Goal: Information Seeking & Learning: Learn about a topic

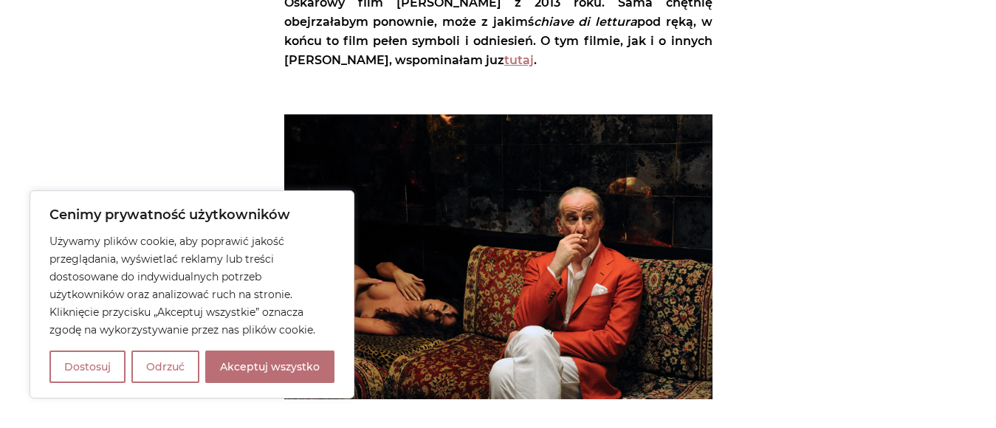
scroll to position [664, 0]
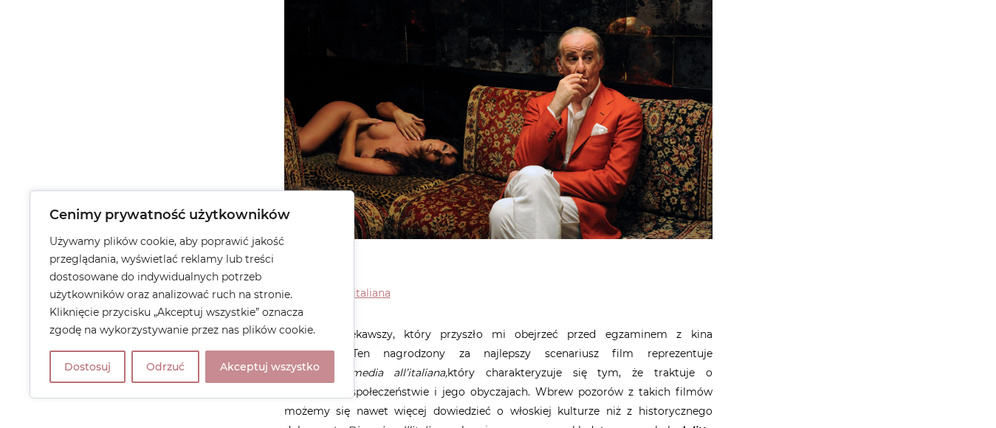
click at [254, 368] on button "Akceptuj wszystko" at bounding box center [269, 367] width 129 height 32
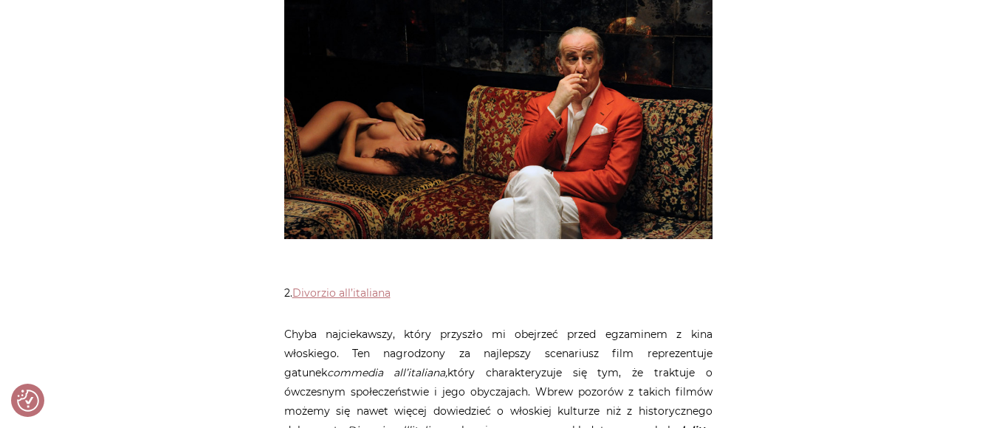
checkbox input "true"
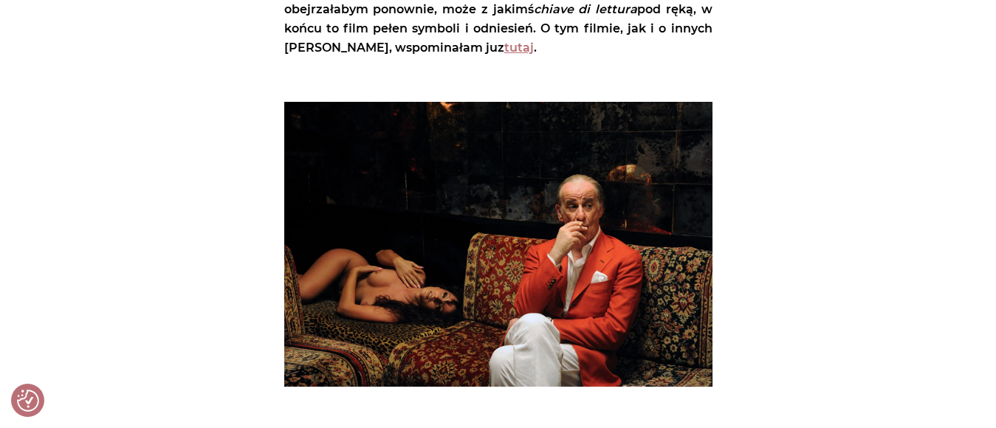
scroll to position [443, 0]
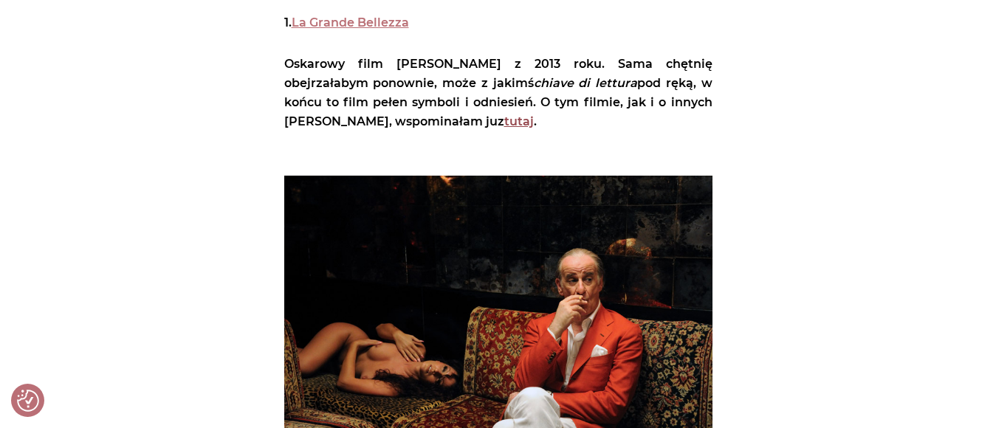
click at [504, 114] on link "tutaj" at bounding box center [519, 121] width 30 height 14
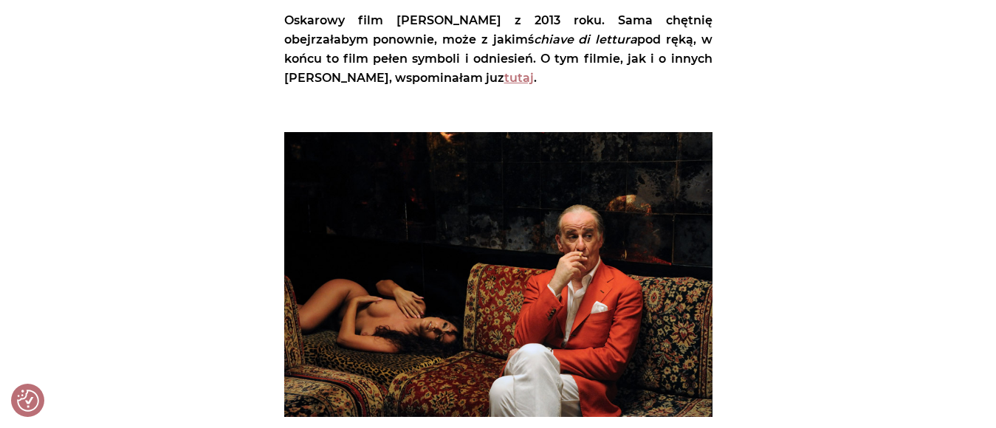
scroll to position [295, 0]
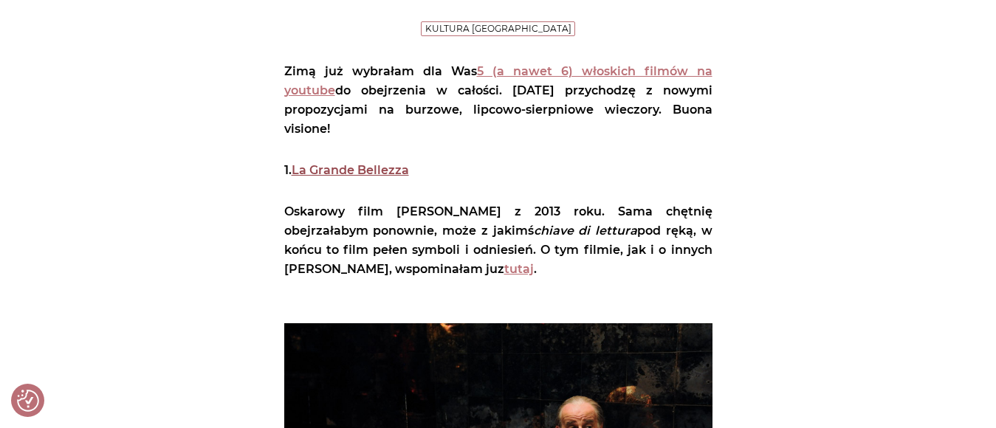
click at [340, 163] on link "La Grande Bellezza" at bounding box center [350, 170] width 117 height 14
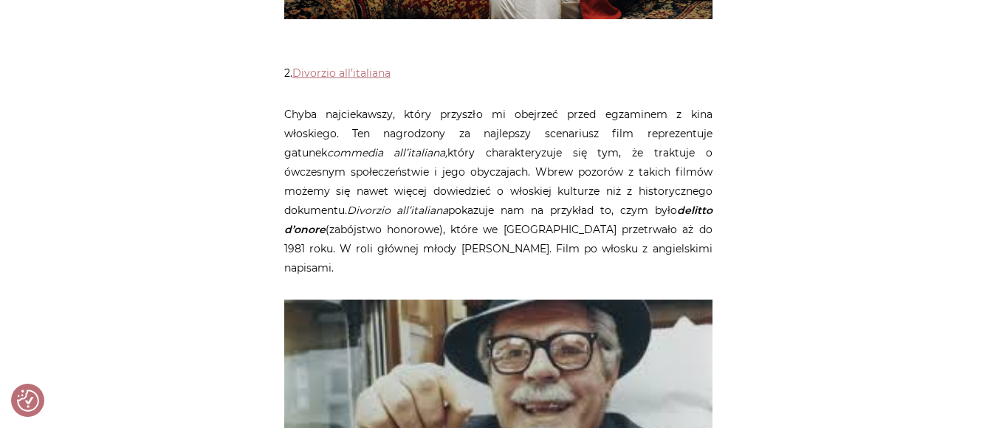
scroll to position [886, 0]
